Goal: Task Accomplishment & Management: Manage account settings

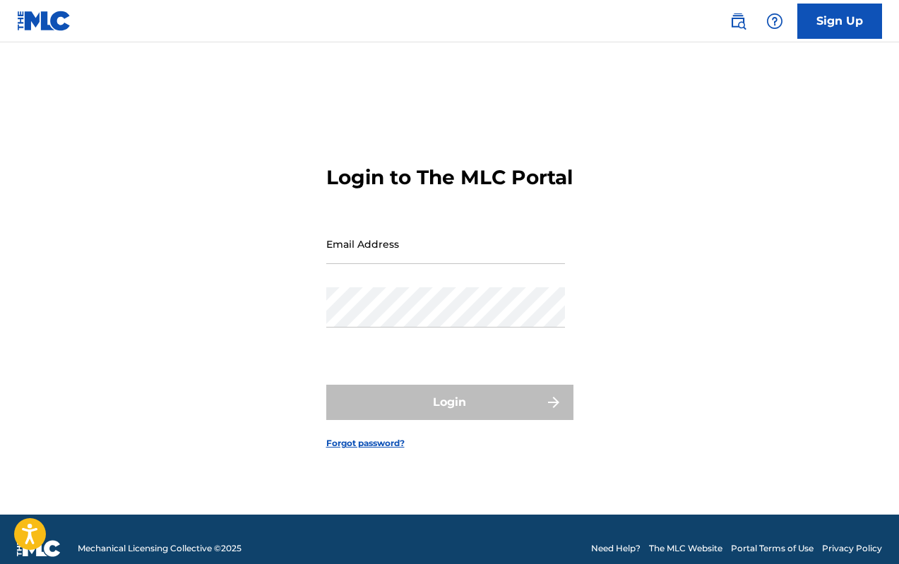
drag, startPoint x: 420, startPoint y: 280, endPoint x: 419, endPoint y: 265, distance: 14.9
click at [418, 275] on div "Email Address" at bounding box center [445, 256] width 239 height 64
drag, startPoint x: 420, startPoint y: 264, endPoint x: 422, endPoint y: 273, distance: 9.4
click at [420, 264] on input "Email Address" at bounding box center [445, 244] width 239 height 40
type input "[EMAIL_ADDRESS][DOMAIN_NAME]"
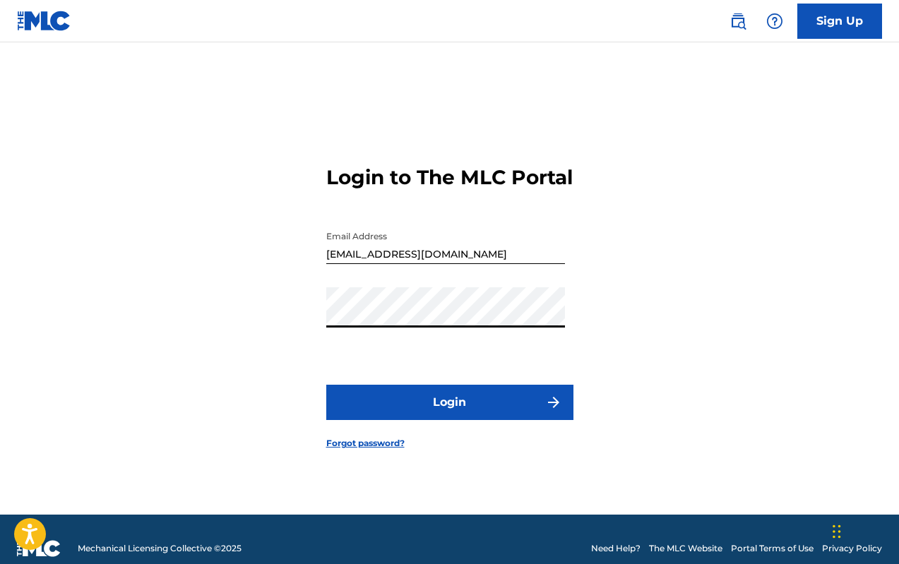
click at [449, 410] on button "Login" at bounding box center [449, 402] width 247 height 35
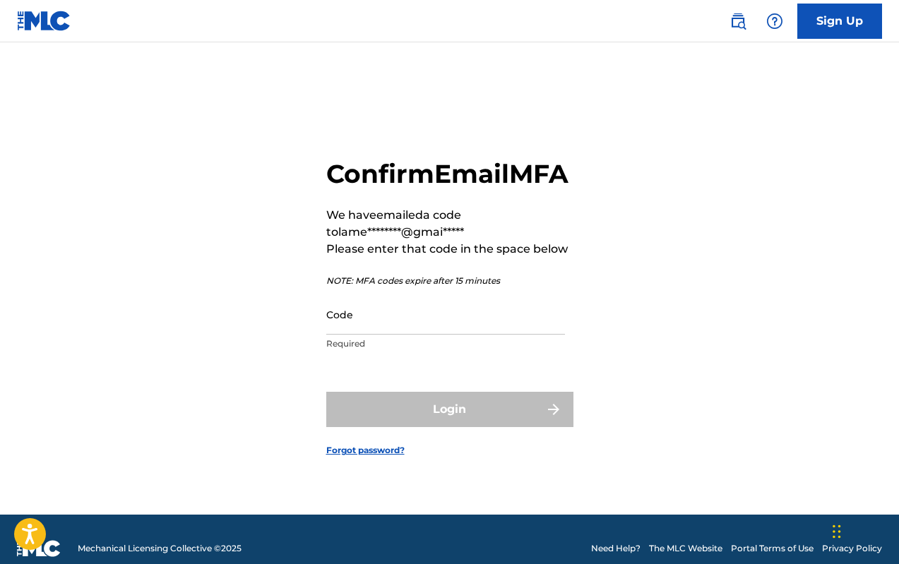
click at [425, 335] on input "Code" at bounding box center [445, 315] width 239 height 40
paste input "936474"
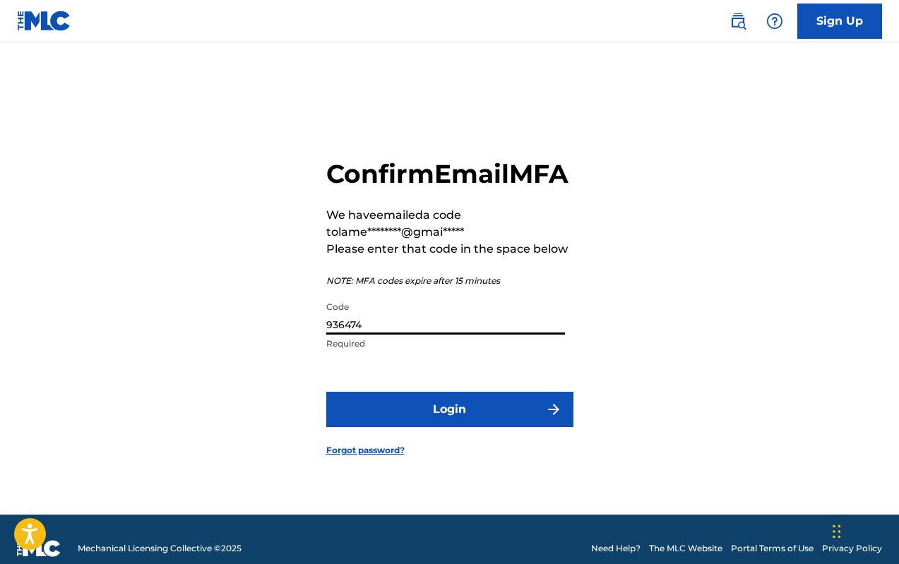
type input "936474"
click at [357, 413] on button "Login" at bounding box center [449, 409] width 247 height 35
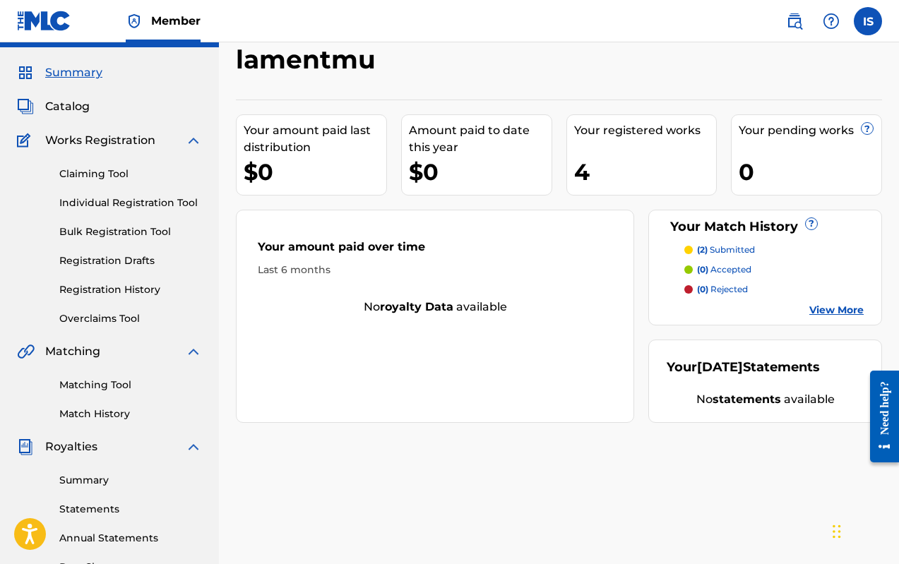
drag, startPoint x: 434, startPoint y: 265, endPoint x: 427, endPoint y: 295, distance: 31.0
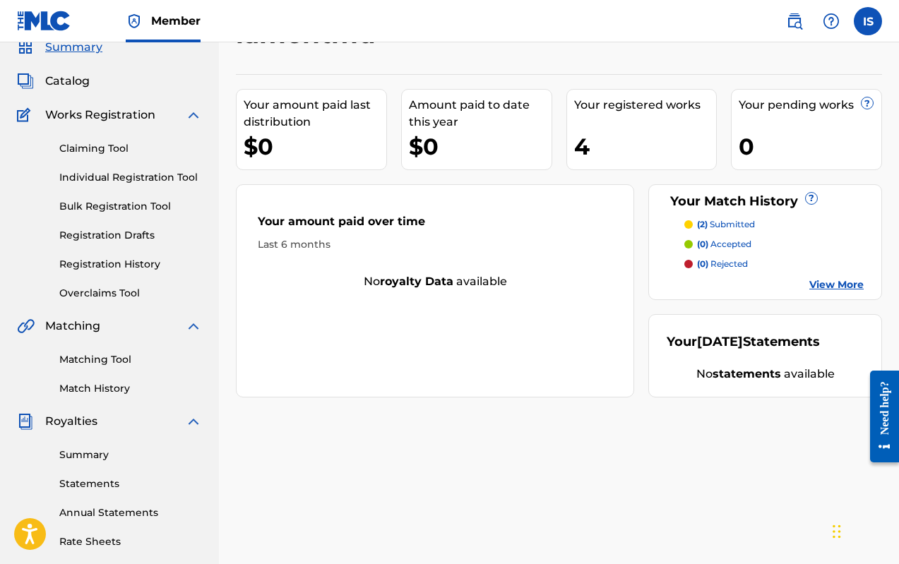
scroll to position [72, 0]
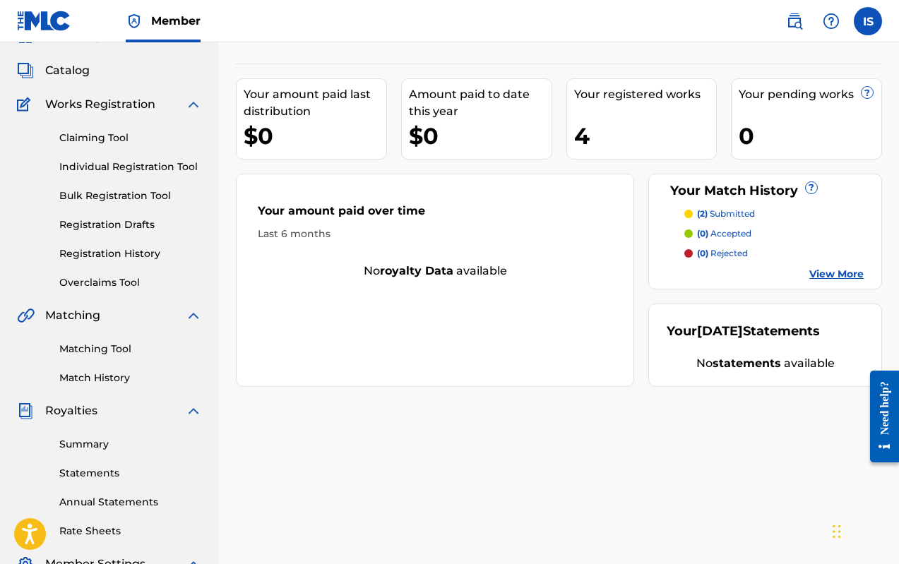
drag, startPoint x: 426, startPoint y: 309, endPoint x: 420, endPoint y: 329, distance: 20.6
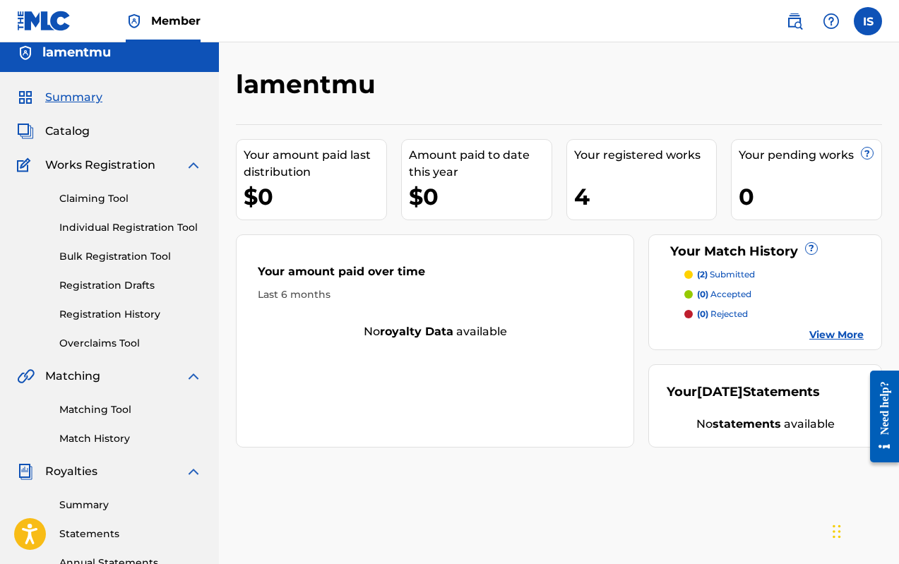
scroll to position [0, 0]
